Goal: Information Seeking & Learning: Understand process/instructions

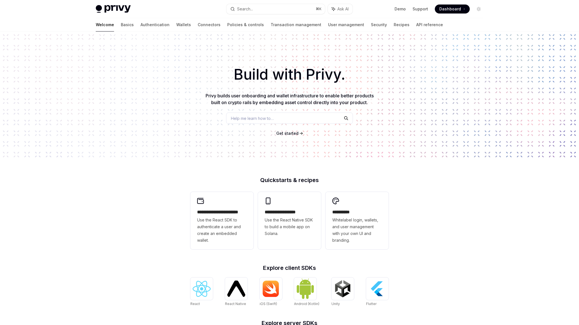
click at [441, 6] on span "Dashboard" at bounding box center [450, 9] width 22 height 6
click at [449, 10] on span "Dashboard" at bounding box center [450, 9] width 22 height 6
click at [266, 121] on span "Help me learn how to…" at bounding box center [252, 118] width 43 height 6
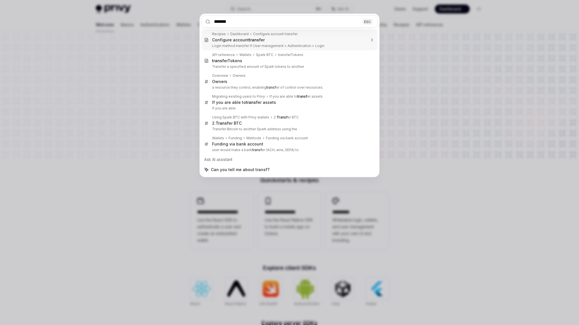
type input "********"
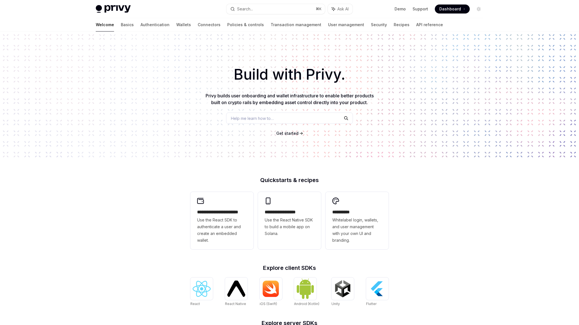
type textarea "*"
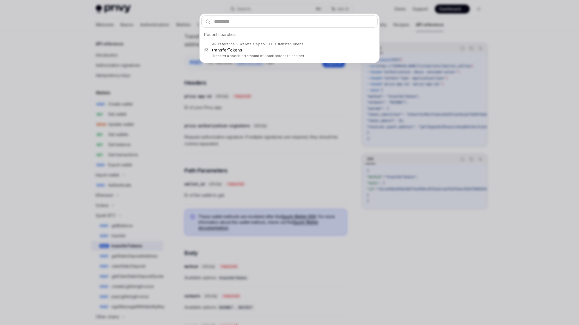
type input "**********"
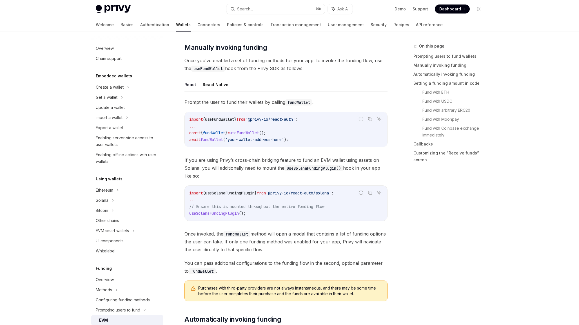
scroll to position [142, 0]
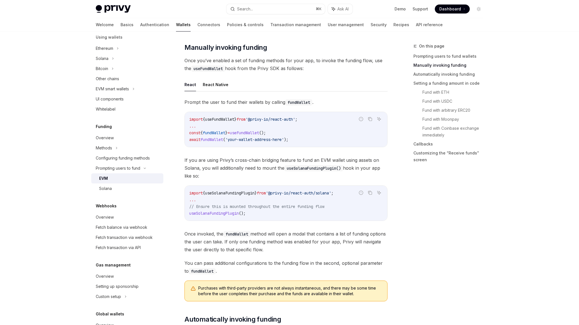
click at [237, 119] on span "}" at bounding box center [235, 119] width 2 height 5
copy code "import { useFundWallet } from '@privy-io/react-auth' ;"
click at [220, 132] on span "fundWallet" at bounding box center [214, 132] width 23 height 5
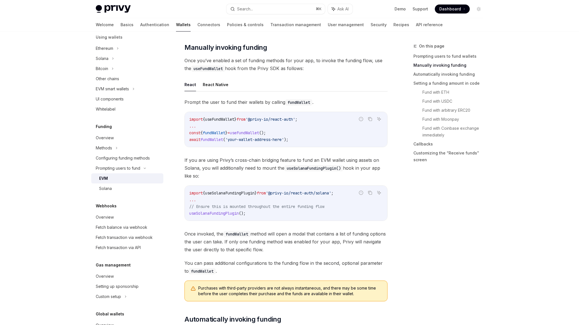
click at [249, 135] on span "useFundWallet" at bounding box center [244, 132] width 29 height 5
click at [239, 133] on span "useFundWallet" at bounding box center [244, 132] width 29 height 5
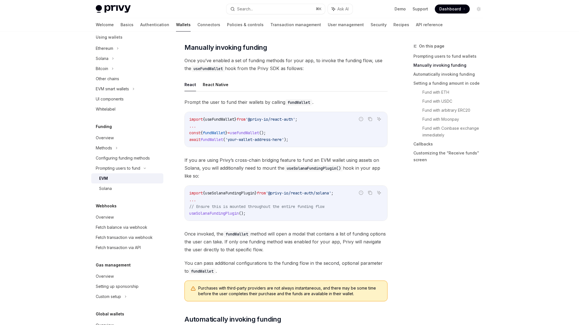
click at [219, 140] on span "fundWallet" at bounding box center [212, 139] width 23 height 5
copy code "await fundWallet ( 'your-wallet-address-here' );"
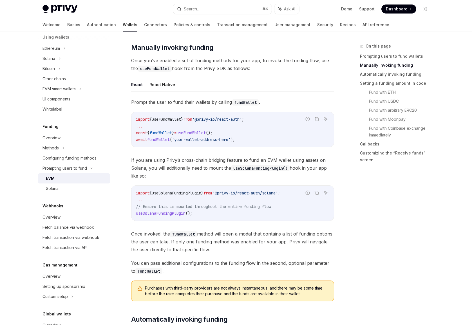
click at [270, 122] on code "import { useFundWallet } from '@privy-io/react-auth' ; ... const { fundWallet }…" at bounding box center [232, 129] width 193 height 27
drag, startPoint x: 270, startPoint y: 122, endPoint x: 270, endPoint y: 146, distance: 24.2
click at [270, 146] on div "import { useFundWallet } from '@privy-io/react-auth' ; ... const { fundWallet }…" at bounding box center [233, 129] width 202 height 35
type textarea "*"
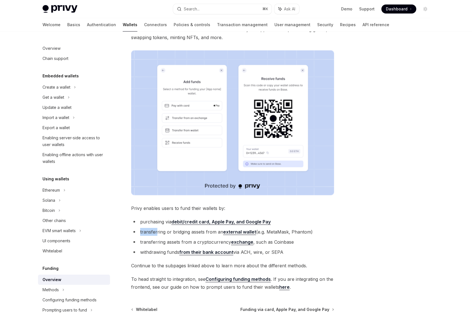
scroll to position [70, 0]
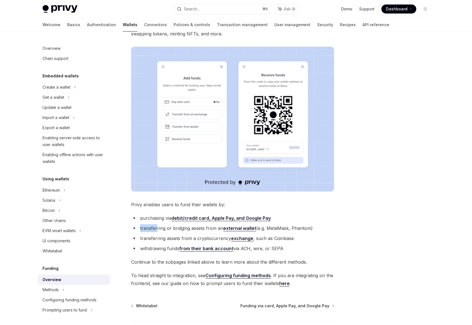
click at [239, 228] on strong "external wallet" at bounding box center [239, 229] width 33 height 6
type textarea "*"
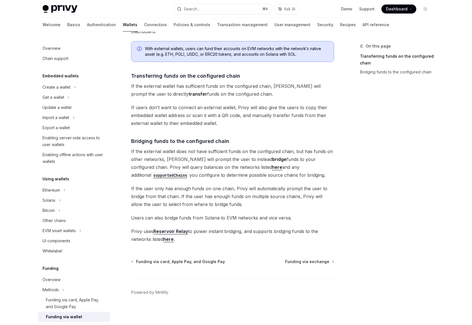
scroll to position [82, 0]
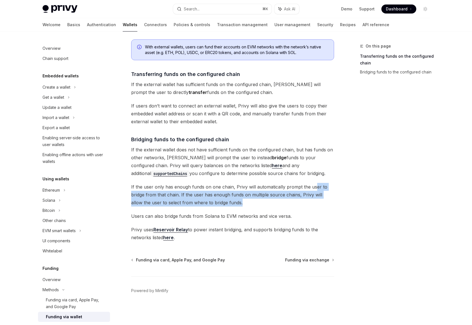
drag, startPoint x: 314, startPoint y: 206, endPoint x: 313, endPoint y: 182, distance: 23.4
click at [314, 182] on div "The transfer from wallets funding option enables users to transfer or bridge fu…" at bounding box center [232, 115] width 203 height 253
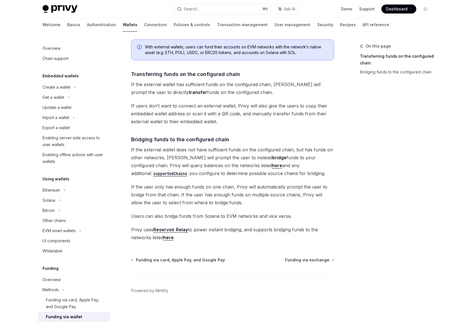
click at [349, 210] on div "On this page Transferring funds on the configured chain Bridging funds to the c…" at bounding box center [392, 184] width 86 height 282
drag, startPoint x: 348, startPoint y: 214, endPoint x: 346, endPoint y: 167, distance: 47.4
click at [346, 167] on div "On this page Transferring funds on the configured chain Bridging funds to the c…" at bounding box center [236, 137] width 397 height 376
drag, startPoint x: 330, startPoint y: 207, endPoint x: 333, endPoint y: 223, distance: 16.0
click at [333, 223] on div "The transfer from wallets funding option enables users to transfer or bridge fu…" at bounding box center [232, 115] width 203 height 253
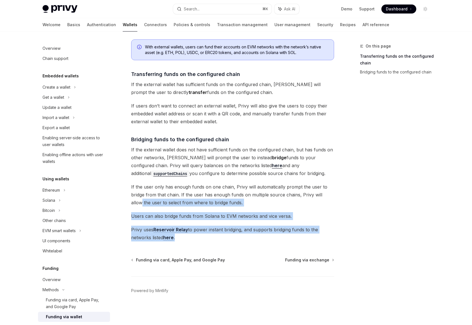
drag, startPoint x: 340, startPoint y: 237, endPoint x: 332, endPoint y: 195, distance: 42.4
click at [332, 195] on div "On this page Transferring funds on the configured chain Bridging funds to the c…" at bounding box center [236, 137] width 397 height 376
click at [336, 217] on div "On this page Transferring funds on the configured chain Bridging funds to the c…" at bounding box center [236, 137] width 397 height 376
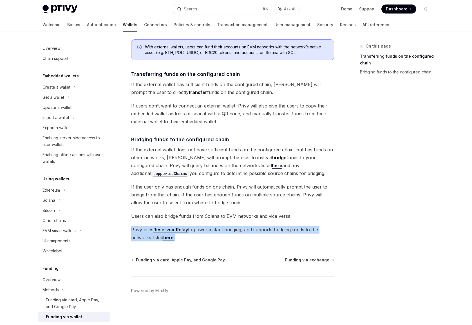
drag, startPoint x: 261, startPoint y: 237, endPoint x: 261, endPoint y: 225, distance: 12.1
click at [261, 225] on div "The transfer from wallets funding option enables users to transfer or bridge fu…" at bounding box center [232, 115] width 203 height 253
drag, startPoint x: 269, startPoint y: 239, endPoint x: 269, endPoint y: 220, distance: 19.7
click at [269, 220] on div "The transfer from wallets funding option enables users to transfer or bridge fu…" at bounding box center [232, 115] width 203 height 253
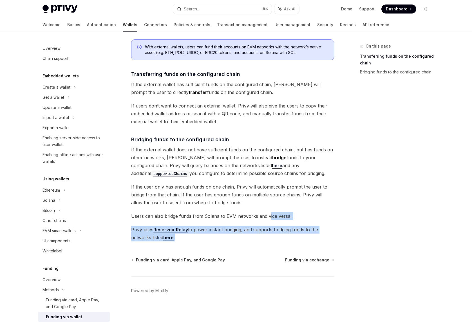
click at [269, 220] on span "Users can also bridge funds from Solana to EVM networks and vice versa." at bounding box center [232, 216] width 203 height 8
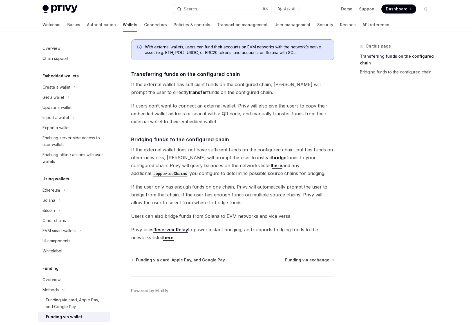
click at [272, 224] on div "The transfer from wallets funding option enables users to transfer or bridge fu…" at bounding box center [232, 115] width 203 height 253
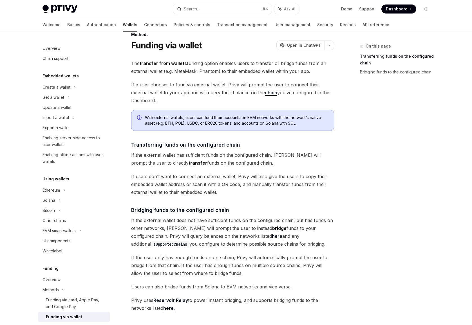
scroll to position [5, 0]
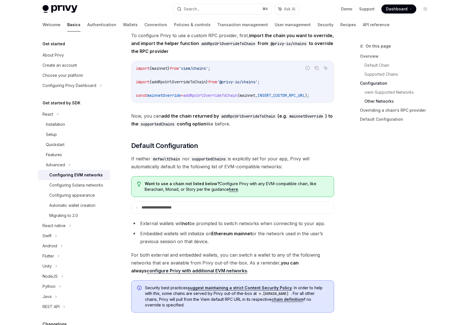
scroll to position [1374, 0]
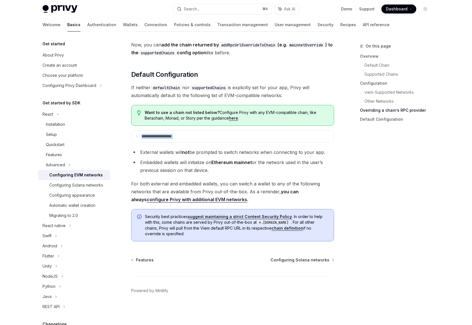
drag, startPoint x: 257, startPoint y: 121, endPoint x: 258, endPoint y: 157, distance: 36.0
click at [257, 141] on summary "**********" at bounding box center [233, 137] width 202 height 12
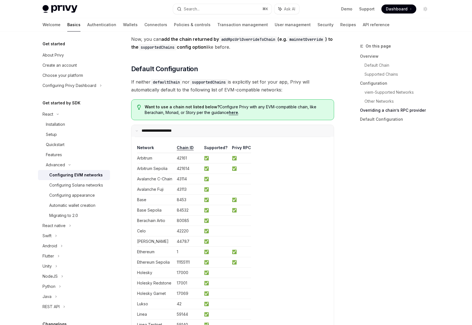
click at [257, 137] on summary "**********" at bounding box center [233, 131] width 202 height 12
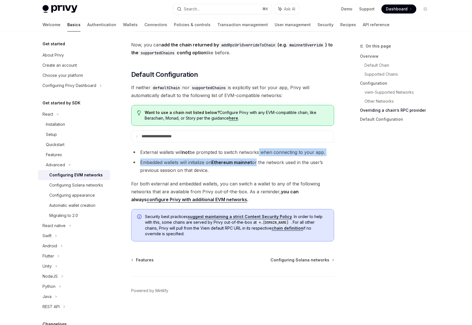
drag, startPoint x: 257, startPoint y: 152, endPoint x: 257, endPoint y: 167, distance: 15.5
click at [257, 167] on ul "External wallets will not be prompted to switch networks when connecting to you…" at bounding box center [232, 161] width 203 height 26
click at [257, 169] on li "Embedded wallets will initialize on Ethereum mainnet or the network used in the…" at bounding box center [232, 167] width 203 height 16
click at [173, 141] on summary "**********" at bounding box center [233, 137] width 202 height 12
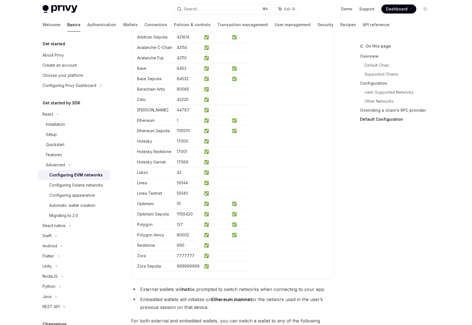
scroll to position [1486, 0]
